Goal: Information Seeking & Learning: Find specific fact

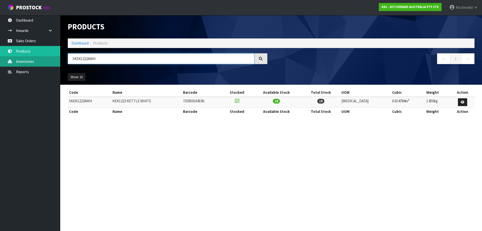
drag, startPoint x: 107, startPoint y: 60, endPoint x: 23, endPoint y: 59, distance: 84.1
click at [26, 57] on body "Toggle navigation ProStock WMS K01 - KITCHENAID AUSTRALIA PTY LTD [GEOGRAPHIC_D…" at bounding box center [241, 115] width 482 height 231
paste input "701ABM"
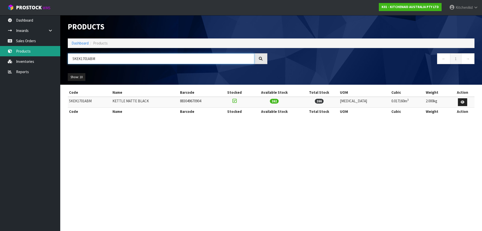
drag, startPoint x: 88, startPoint y: 61, endPoint x: 28, endPoint y: 53, distance: 60.1
click at [28, 54] on body "Toggle navigation ProStock WMS K01 - KITCHENAID AUSTRALIA PTY LTD [GEOGRAPHIC_D…" at bounding box center [241, 115] width 482 height 231
paste input "ER"
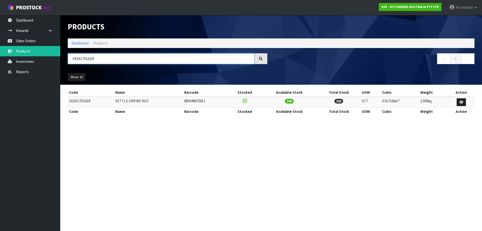
drag, startPoint x: 102, startPoint y: 57, endPoint x: -18, endPoint y: 55, distance: 120.3
click at [0, 55] on html "Toggle navigation ProStock WMS K01 - KITCHENAID AUSTRALIA PTY LTD [GEOGRAPHIC_D…" at bounding box center [241, 115] width 482 height 231
paste input "JP"
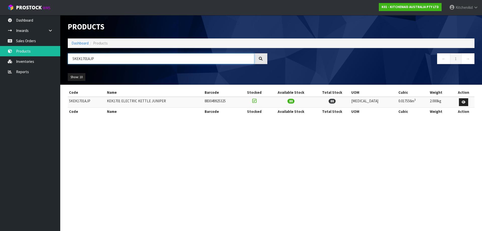
drag, startPoint x: 134, startPoint y: 61, endPoint x: -45, endPoint y: 61, distance: 179.8
click at [0, 61] on html "Toggle navigation ProStock WMS K01 - KITCHENAID AUSTRALIA PTY LTD [GEOGRAPHIC_D…" at bounding box center [241, 115] width 482 height 231
paste input "SX"
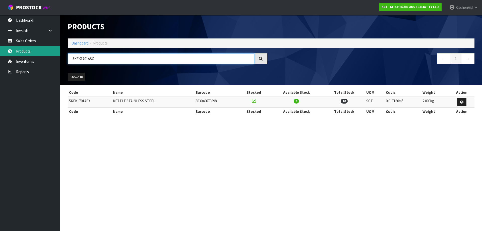
drag, startPoint x: 106, startPoint y: 61, endPoint x: 5, endPoint y: 52, distance: 101.3
click at [5, 52] on body "Toggle navigation ProStock WMS K01 - KITCHENAID AUSTRALIA PTY LTD [GEOGRAPHIC_D…" at bounding box center [241, 115] width 482 height 231
paste input "FC3516APT"
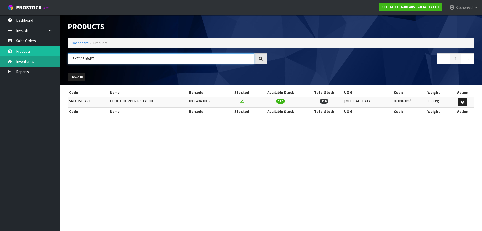
drag, startPoint x: 103, startPoint y: 55, endPoint x: 18, endPoint y: 57, distance: 85.2
click at [18, 57] on body "Toggle navigation ProStock WMS K01 - KITCHENAID AUSTRALIA PTY LTD [GEOGRAPHIC_D…" at bounding box center [241, 115] width 482 height 231
paste input "P0719AER"
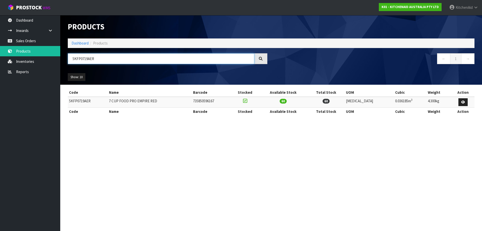
click at [126, 61] on input "5KFP0719AER" at bounding box center [161, 58] width 187 height 11
drag, startPoint x: 6, startPoint y: 60, endPoint x: -2, endPoint y: 59, distance: 8.4
click at [0, 59] on html "Toggle navigation ProStock WMS K01 - KITCHENAID AUSTRALIA PTY LTD [GEOGRAPHIC_D…" at bounding box center [241, 115] width 482 height 231
paste input "921AER"
drag, startPoint x: 105, startPoint y: 59, endPoint x: 18, endPoint y: 51, distance: 87.5
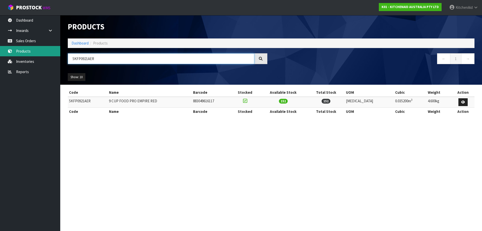
click at [18, 51] on body "Toggle navigation ProStock WMS K01 - KITCHENAID AUSTRALIA PTY LTD [GEOGRAPHIC_D…" at bounding box center [241, 115] width 482 height 231
paste input "HBV53AAC"
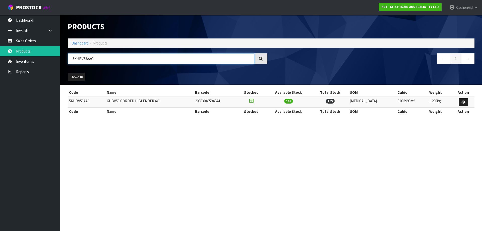
drag, startPoint x: 138, startPoint y: 59, endPoint x: -25, endPoint y: 54, distance: 163.1
click at [0, 54] on html "Toggle navigation ProStock WMS K01 - KITCHENAID AUSTRALIA PTY LTD [GEOGRAPHIC_D…" at bounding box center [241, 115] width 482 height 231
paste input "M926AER"
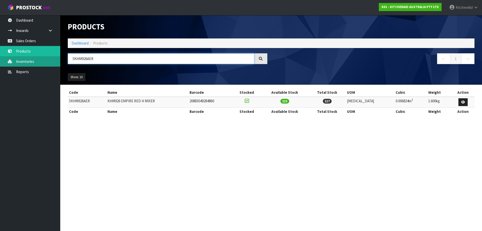
drag, startPoint x: 200, startPoint y: 59, endPoint x: 7, endPoint y: 57, distance: 192.9
click at [6, 58] on body "Toggle navigation ProStock WMS K01 - KITCHENAID AUSTRALIA PTY LTD [GEOGRAPHIC_D…" at bounding box center [241, 115] width 482 height 231
paste input "R700ABM"
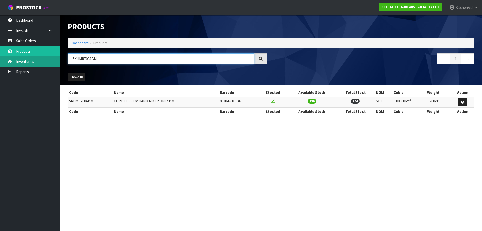
drag, startPoint x: 103, startPoint y: 60, endPoint x: 3, endPoint y: 58, distance: 99.7
click at [4, 59] on body "Toggle navigation ProStock WMS K01 - KITCHENAID AUSTRALIA PTY LTD [GEOGRAPHIC_D…" at bounding box center [241, 115] width 482 height 231
paste input "MT2109"
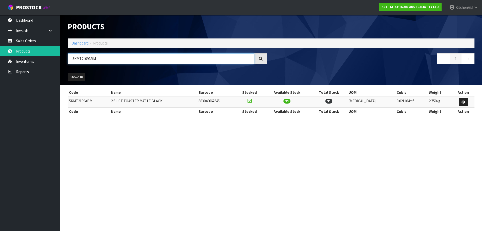
drag, startPoint x: 198, startPoint y: 60, endPoint x: -16, endPoint y: 61, distance: 214.5
click at [0, 61] on html "Toggle navigation ProStock WMS K01 - KITCHENAID AUSTRALIA PTY LTD [GEOGRAPHIC_D…" at bounding box center [241, 115] width 482 height 231
paste input "ER"
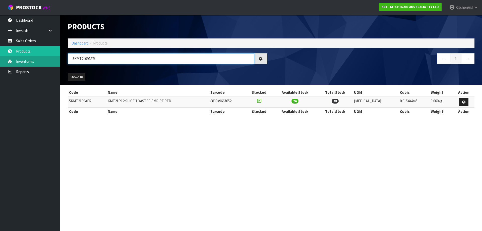
drag, startPoint x: 106, startPoint y: 60, endPoint x: 17, endPoint y: 62, distance: 88.7
click at [18, 61] on body "Toggle navigation ProStock WMS K01 - KITCHENAID AUSTRALIA PTY LTD [GEOGRAPHIC_D…" at bounding box center [241, 115] width 482 height 231
paste input "JP"
drag, startPoint x: 68, startPoint y: 63, endPoint x: 36, endPoint y: 65, distance: 32.8
click at [53, 63] on body "Toggle navigation ProStock WMS K01 - KITCHENAID AUSTRALIA PTY LTD [GEOGRAPHIC_D…" at bounding box center [241, 115] width 482 height 231
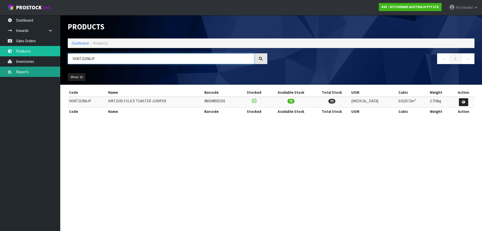
paste input "4109AAC"
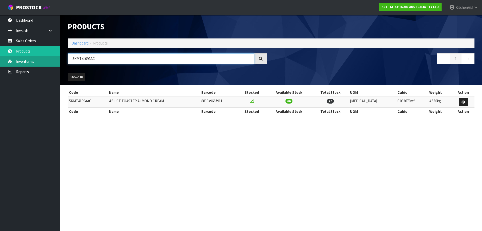
drag, startPoint x: 56, startPoint y: 57, endPoint x: 33, endPoint y: 58, distance: 22.7
click at [33, 58] on body "Toggle navigation ProStock WMS K01 - KITCHENAID AUSTRALIA PTY LTD [GEOGRAPHIC_D…" at bounding box center [241, 115] width 482 height 231
paste input "SM195PSABT"
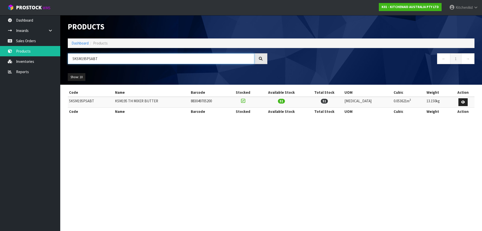
click at [132, 60] on input "5KSM195PSABT" at bounding box center [161, 58] width 187 height 11
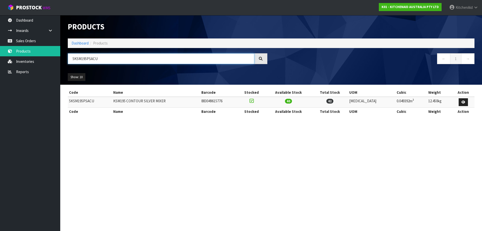
click at [114, 62] on input "5KSM195PSACU" at bounding box center [161, 58] width 187 height 11
click at [119, 60] on input "5KSM195PSAOA" at bounding box center [161, 58] width 187 height 11
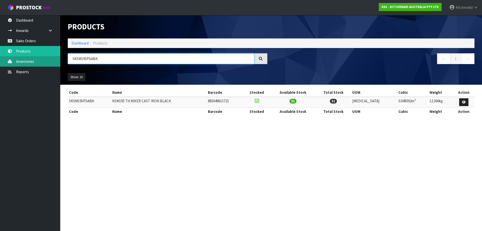
drag, startPoint x: 118, startPoint y: 59, endPoint x: 14, endPoint y: 63, distance: 104.3
click at [16, 63] on body "Toggle navigation ProStock WMS K01 - KITCHENAID AUSTRALIA PTY LTD [GEOGRAPHIC_D…" at bounding box center [241, 115] width 482 height 231
paste input "70SHX"
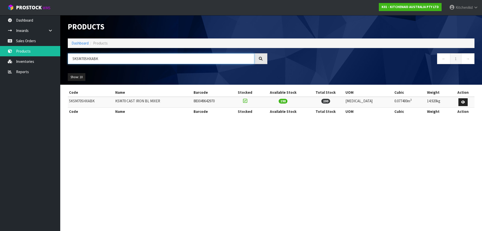
click at [120, 61] on input "5KSM70SHXABK" at bounding box center [161, 58] width 187 height 11
drag, startPoint x: 102, startPoint y: 58, endPoint x: 33, endPoint y: 60, distance: 69.1
click at [33, 60] on body "Toggle navigation ProStock WMS K01 - KITCHENAID AUSTRALIA PTY LTD [GEOGRAPHIC_D…" at bounding box center [241, 115] width 482 height 231
paste input "K45WW"
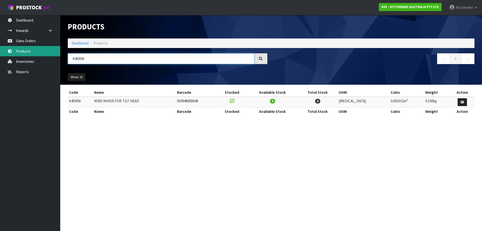
drag, startPoint x: 115, startPoint y: 60, endPoint x: 30, endPoint y: 51, distance: 84.5
click at [30, 51] on body "Toggle navigation ProStock WMS K01 - KITCHENAID AUSTRALIA PTY LTD [GEOGRAPHIC_D…" at bounding box center [241, 115] width 482 height 231
paste input "5KSMTHPS"
type input "5KSMTHPS"
